Goal: Task Accomplishment & Management: Use online tool/utility

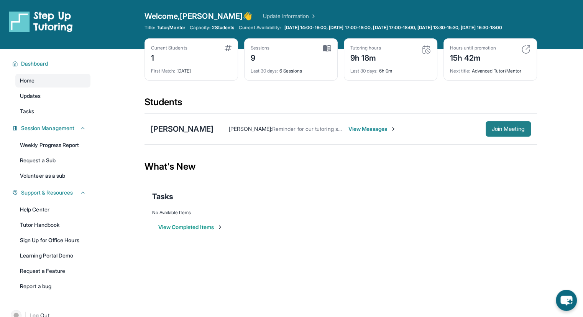
click at [497, 131] on span "Join Meeting" at bounding box center [508, 129] width 33 height 5
